Goal: Check status

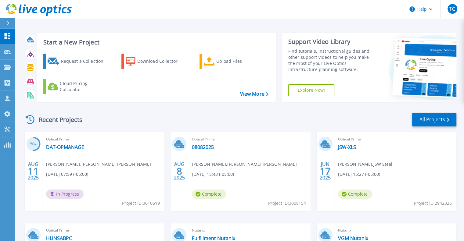
click at [154, 119] on div "Recent Projects All Projects" at bounding box center [239, 119] width 433 height 15
click at [210, 147] on link "08082025" at bounding box center [203, 147] width 22 height 6
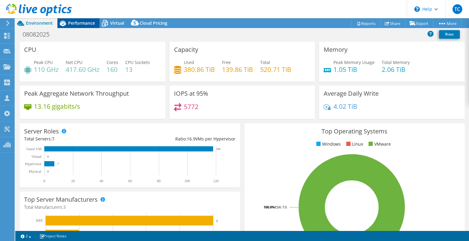
click at [81, 26] on div "Performance" at bounding box center [78, 23] width 42 height 10
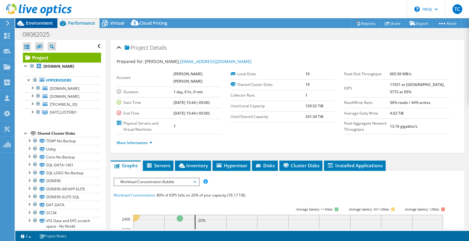
click at [49, 23] on span "Environment" at bounding box center [39, 23] width 27 height 6
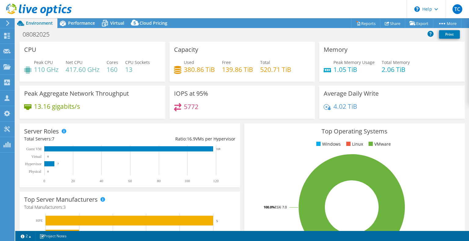
click at [70, 20] on div at bounding box center [36, 10] width 72 height 20
click at [68, 27] on div "Performance" at bounding box center [78, 23] width 42 height 10
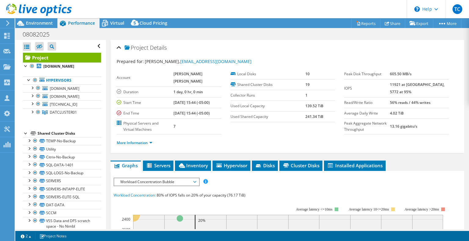
click at [267, 135] on section "Account Thompson Coe Duration 1 day, 0 hr, 0 min Start Time 08/08/2025, 15:44 (…" at bounding box center [230, 102] width 227 height 66
click at [45, 23] on span "Environment" at bounding box center [39, 23] width 27 height 6
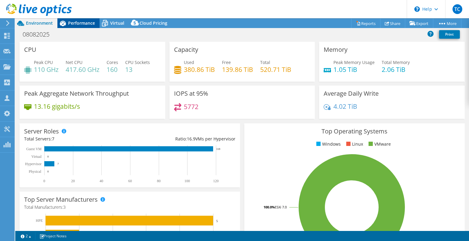
click at [74, 23] on span "Performance" at bounding box center [81, 23] width 27 height 6
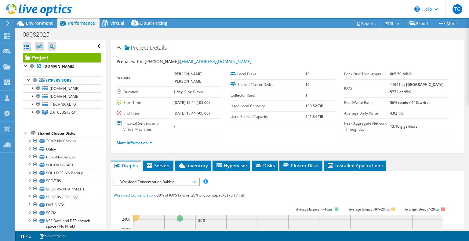
click at [6, 19] on div at bounding box center [36, 10] width 72 height 20
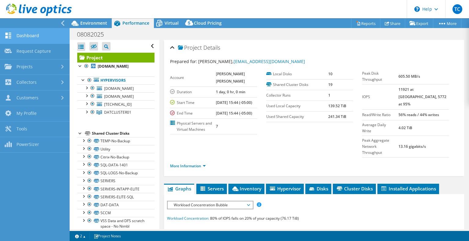
click at [27, 39] on link "Dashboard" at bounding box center [35, 36] width 70 height 16
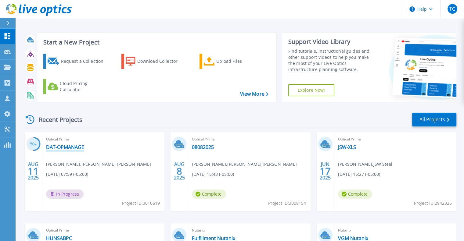
click at [76, 149] on link "DAT-OPMANAGE" at bounding box center [65, 147] width 38 height 6
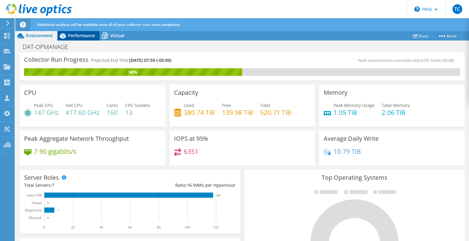
click at [73, 36] on span "Performance" at bounding box center [81, 36] width 27 height 6
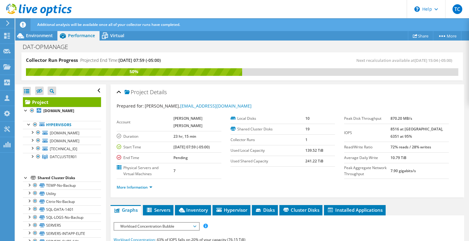
click at [6, 23] on icon at bounding box center [7, 22] width 5 height 5
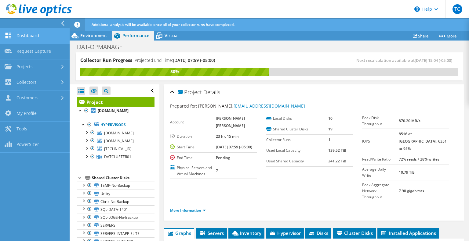
click at [19, 40] on link "Dashboard" at bounding box center [35, 36] width 70 height 16
